Goal: Information Seeking & Learning: Check status

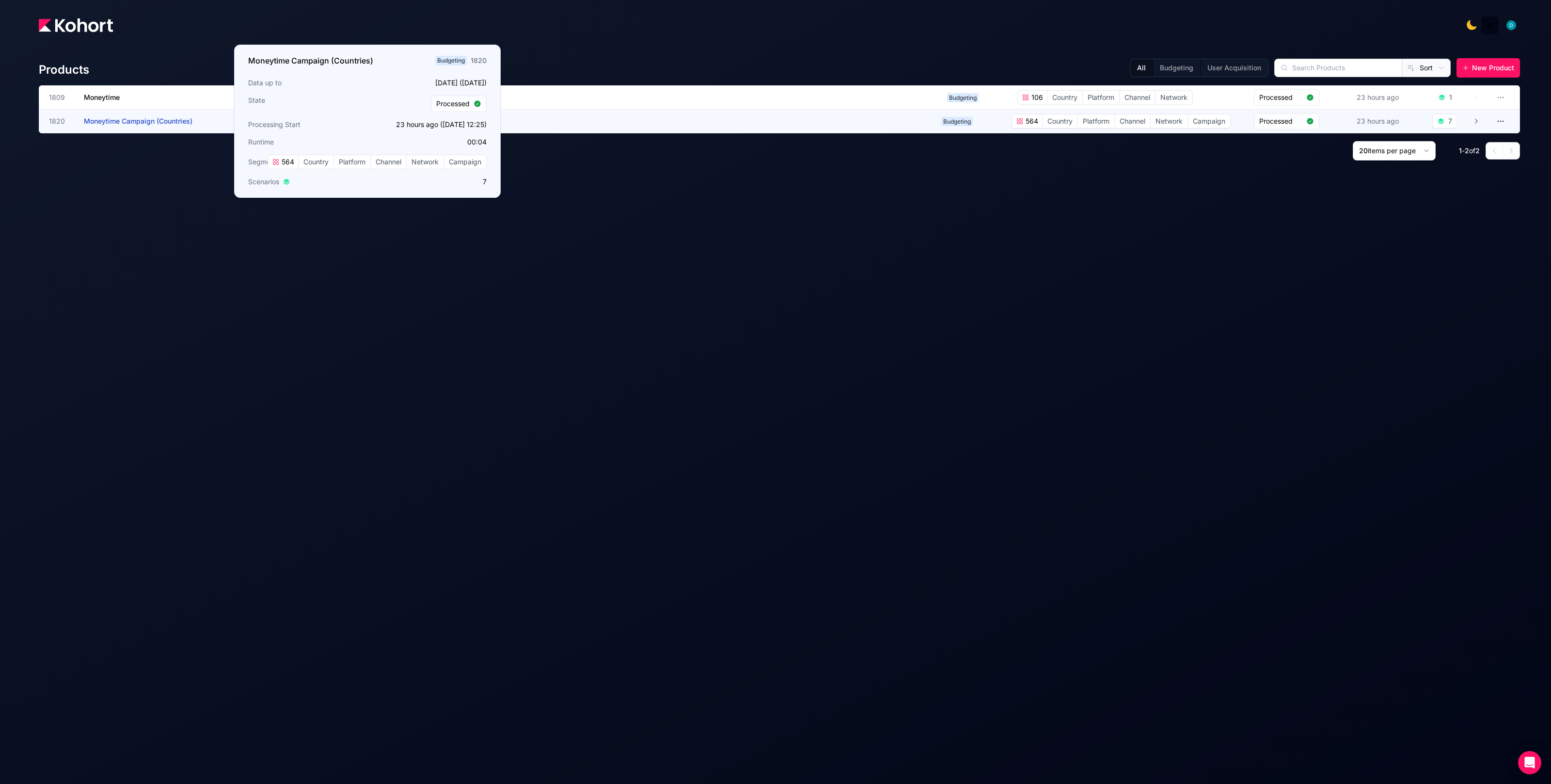
click at [116, 116] on h3 "Moneytime Campaign (Countries)" at bounding box center [156, 121] width 146 height 24
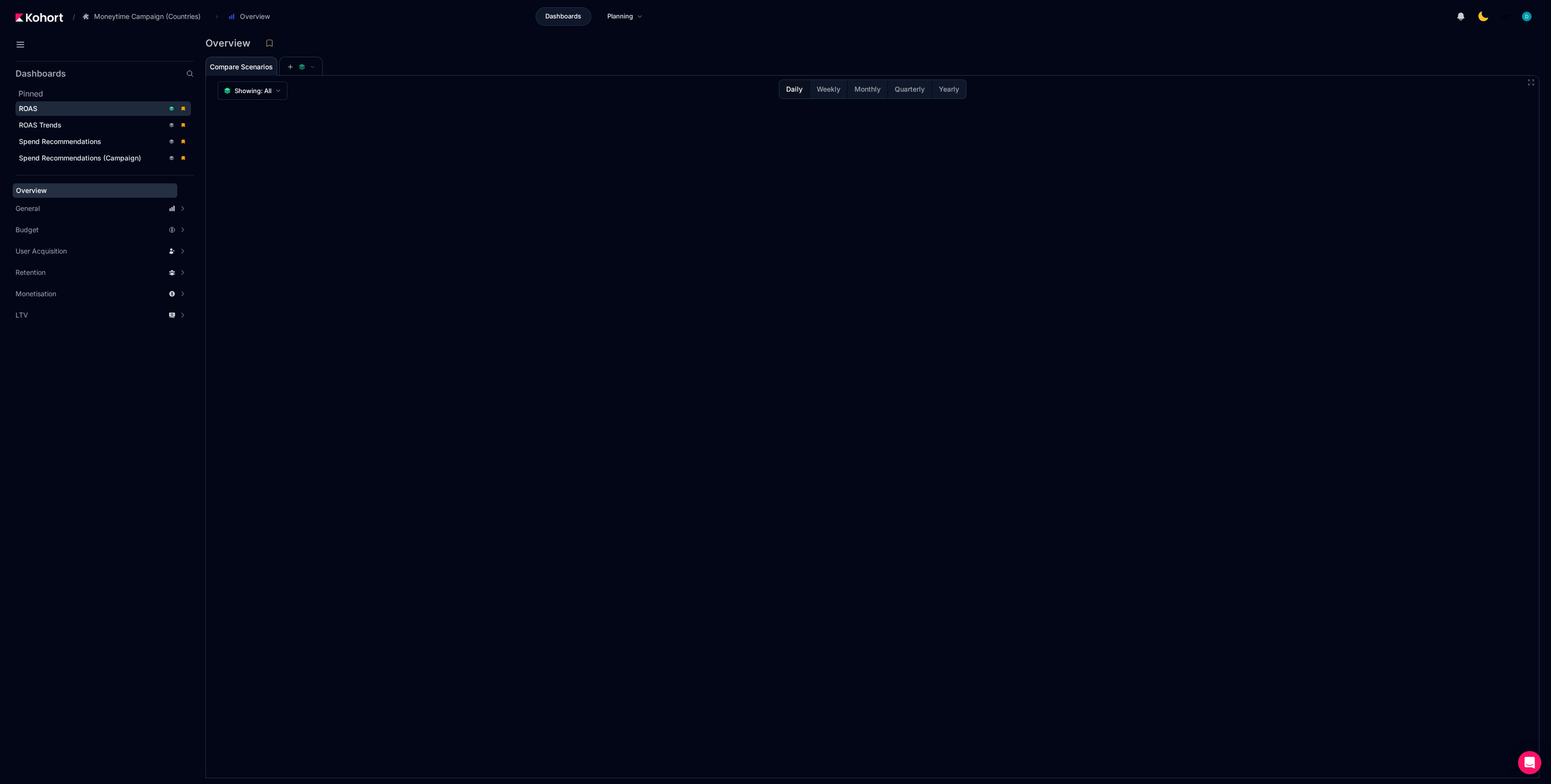
click at [131, 107] on div "ROAS" at bounding box center [91, 108] width 146 height 10
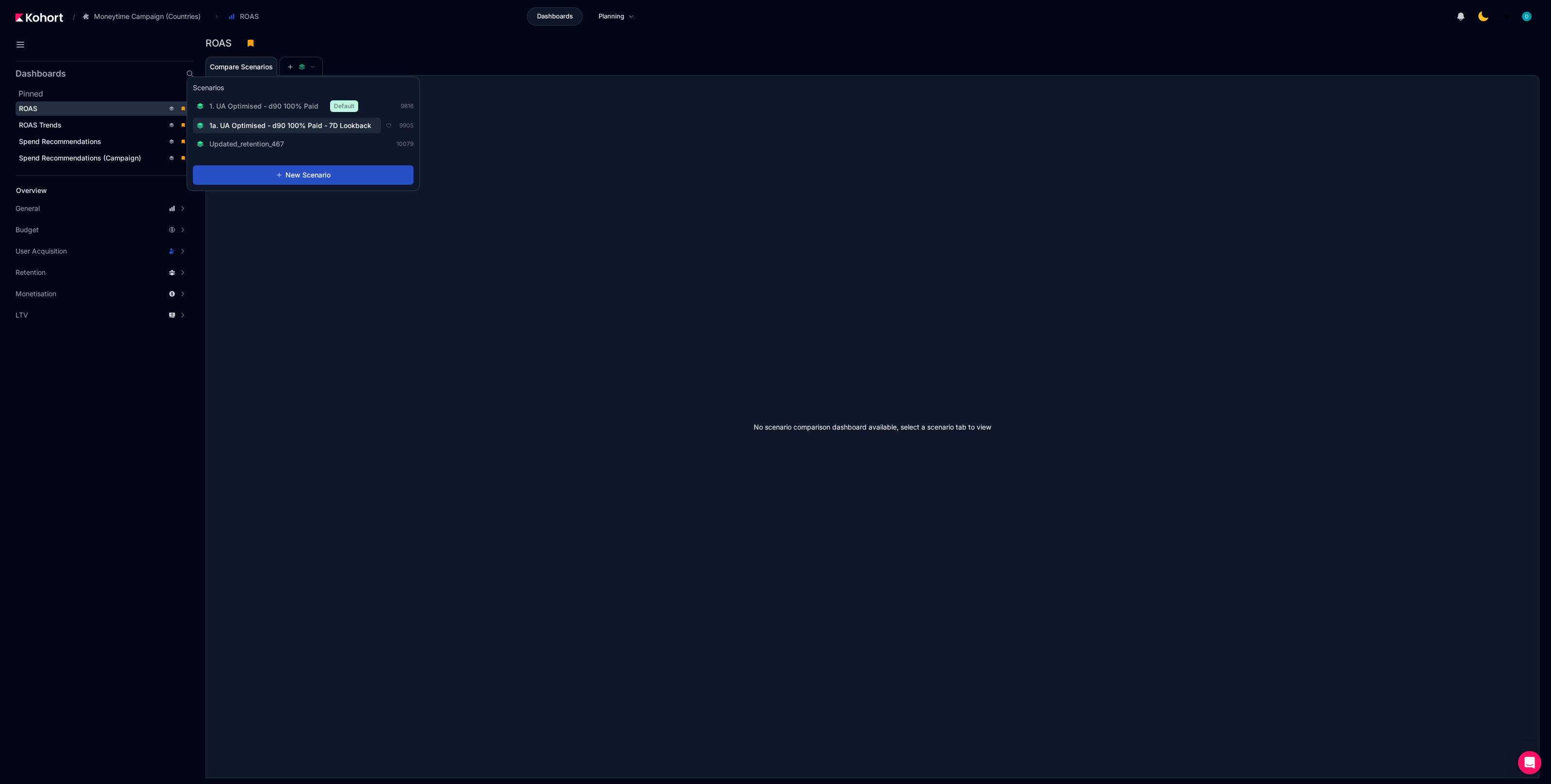
click at [288, 120] on button "1a. UA Optimised - d90 100% Paid - 7D Lookback" at bounding box center [287, 125] width 188 height 15
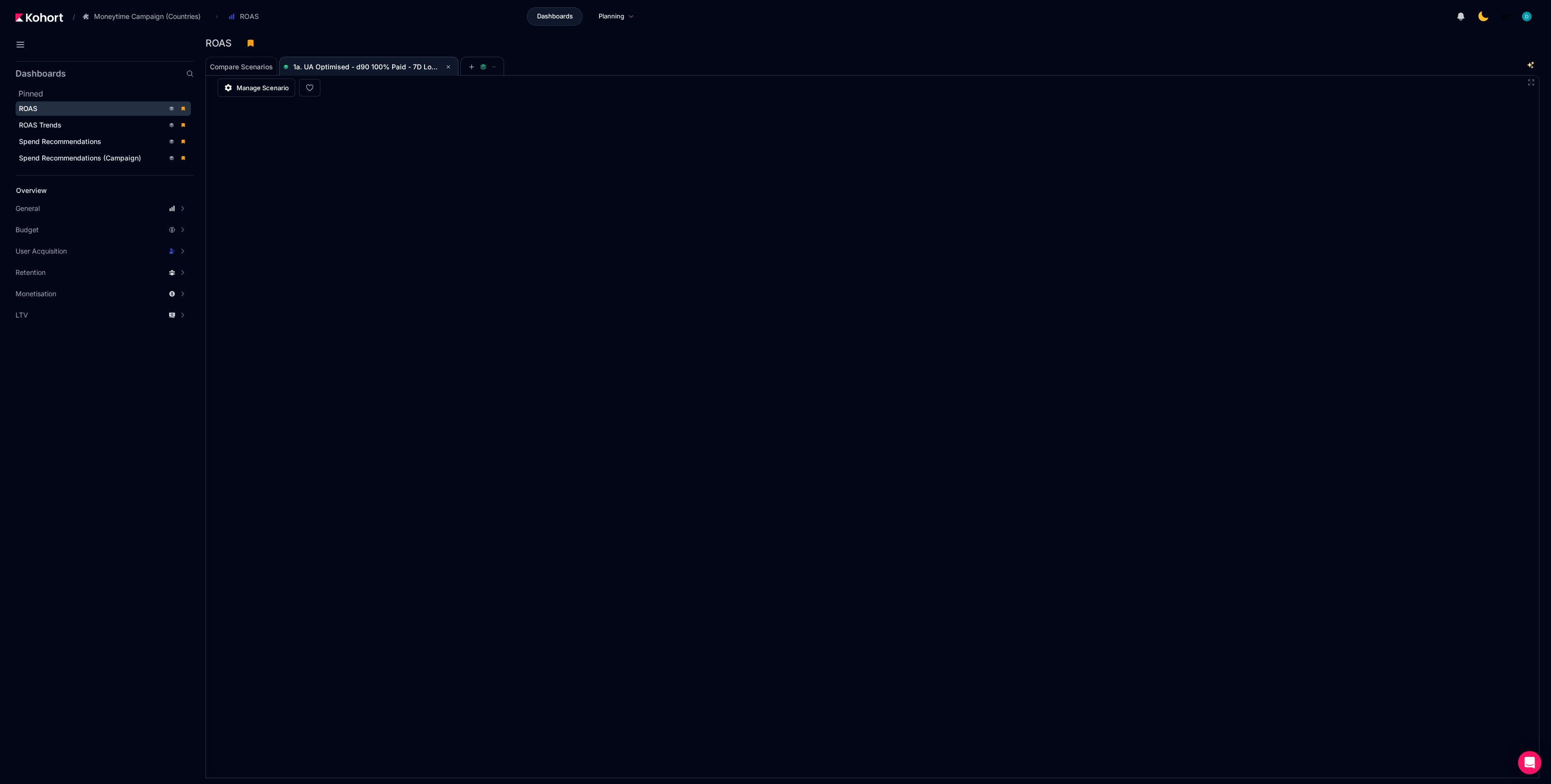
click at [686, 44] on div "ROAS" at bounding box center [868, 43] width 1326 height 15
